Goal: Task Accomplishment & Management: Manage account settings

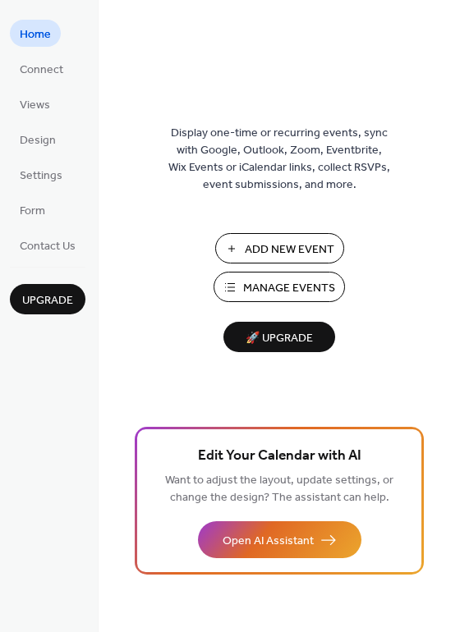
click at [250, 296] on span "Manage Events" at bounding box center [289, 288] width 92 height 17
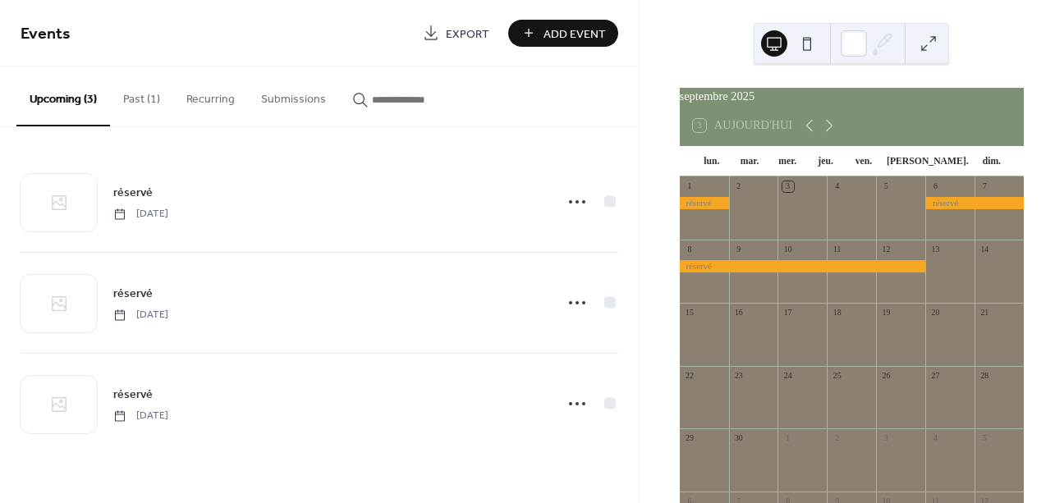
click at [146, 100] on button "Past (1)" at bounding box center [141, 95] width 63 height 58
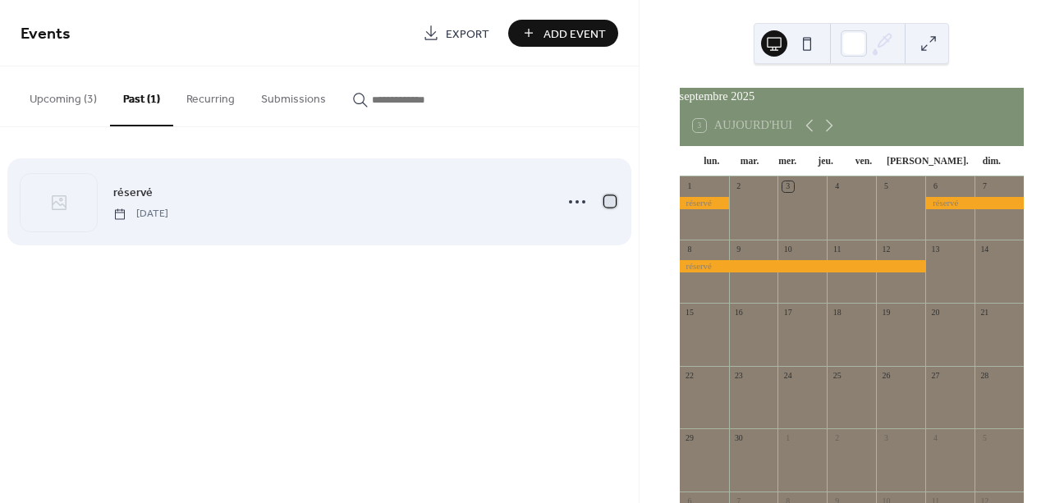
click at [610, 207] on div at bounding box center [609, 200] width 11 height 11
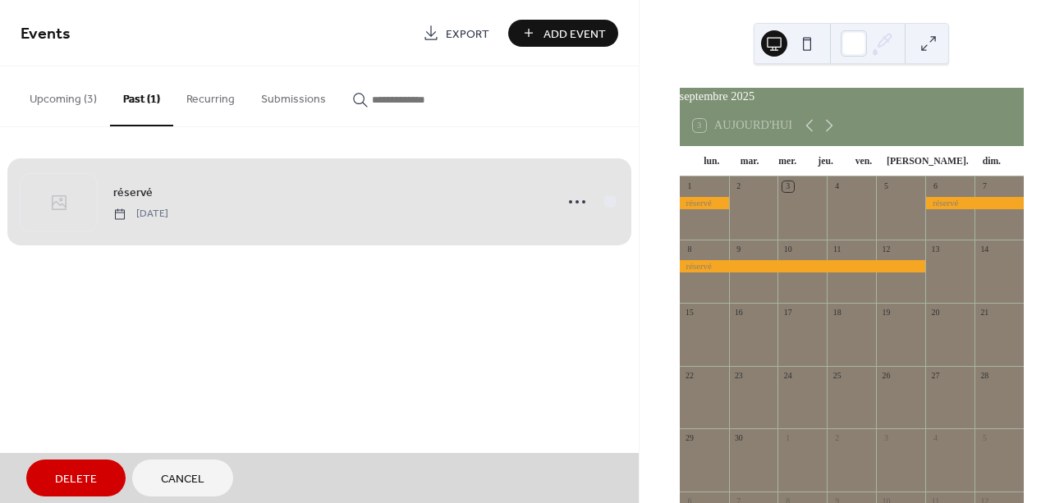
click at [81, 488] on span "Delete" at bounding box center [76, 479] width 42 height 17
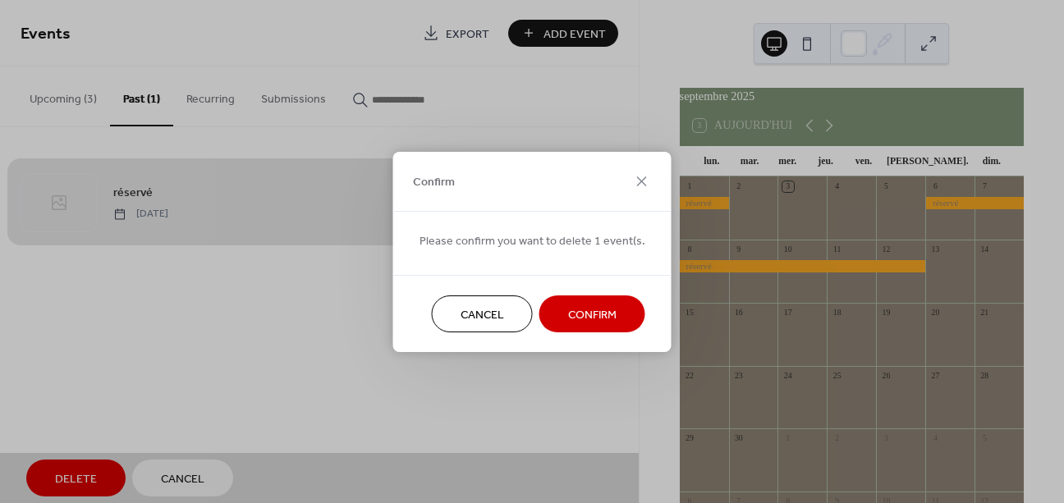
click at [574, 320] on span "Confirm" at bounding box center [592, 314] width 48 height 17
